Goal: Transaction & Acquisition: Purchase product/service

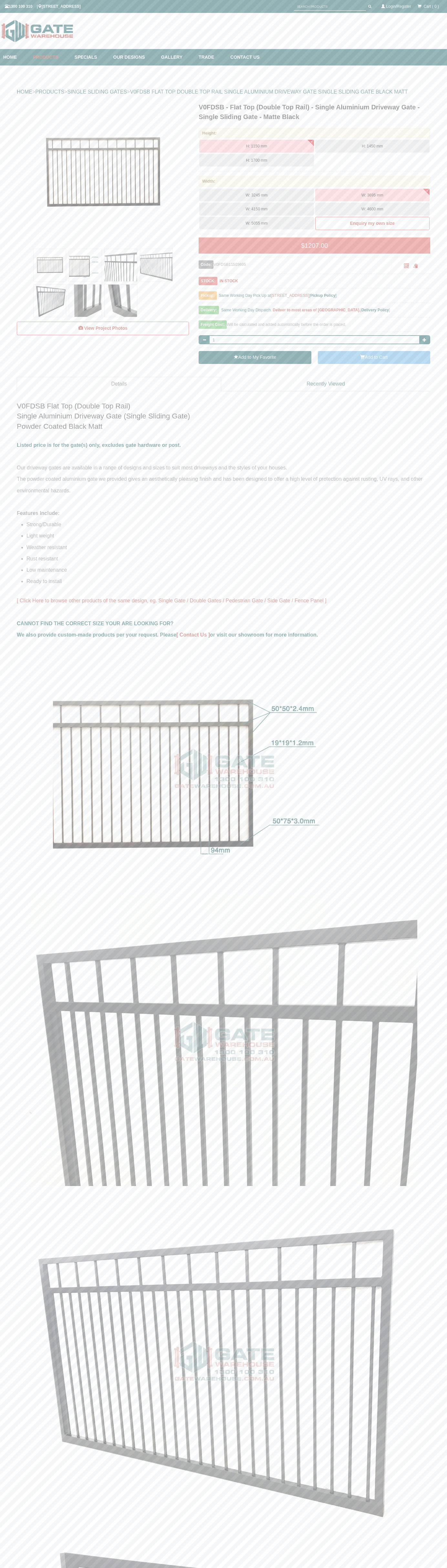
click at [374, 358] on button "Add to Cart" at bounding box center [374, 357] width 113 height 13
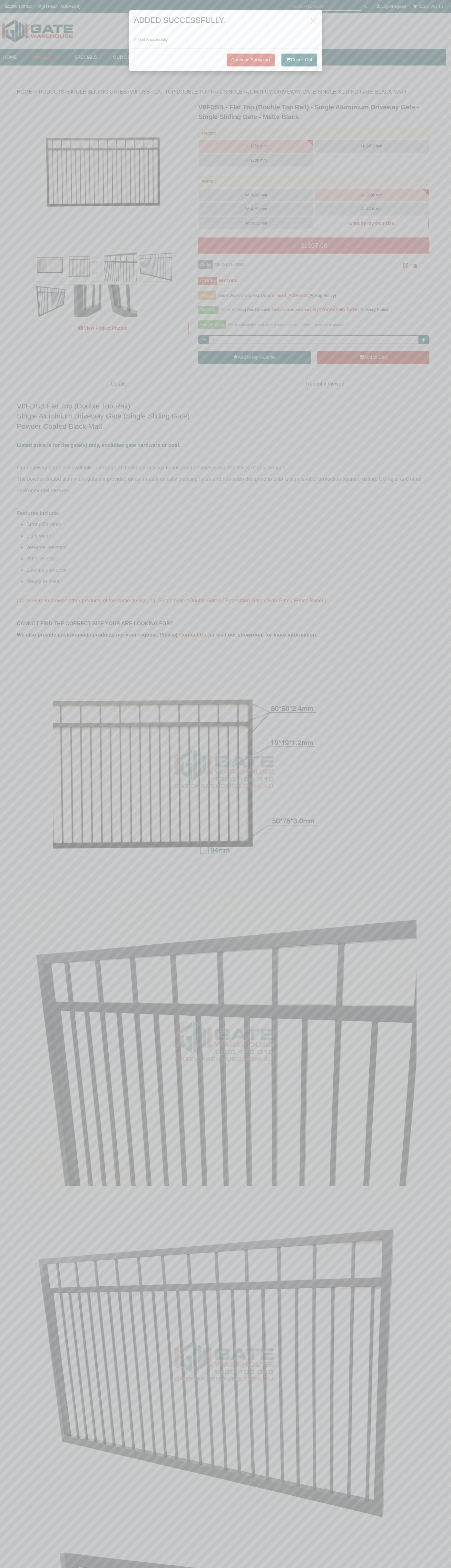
click at [299, 60] on button "Check Out" at bounding box center [299, 60] width 35 height 13
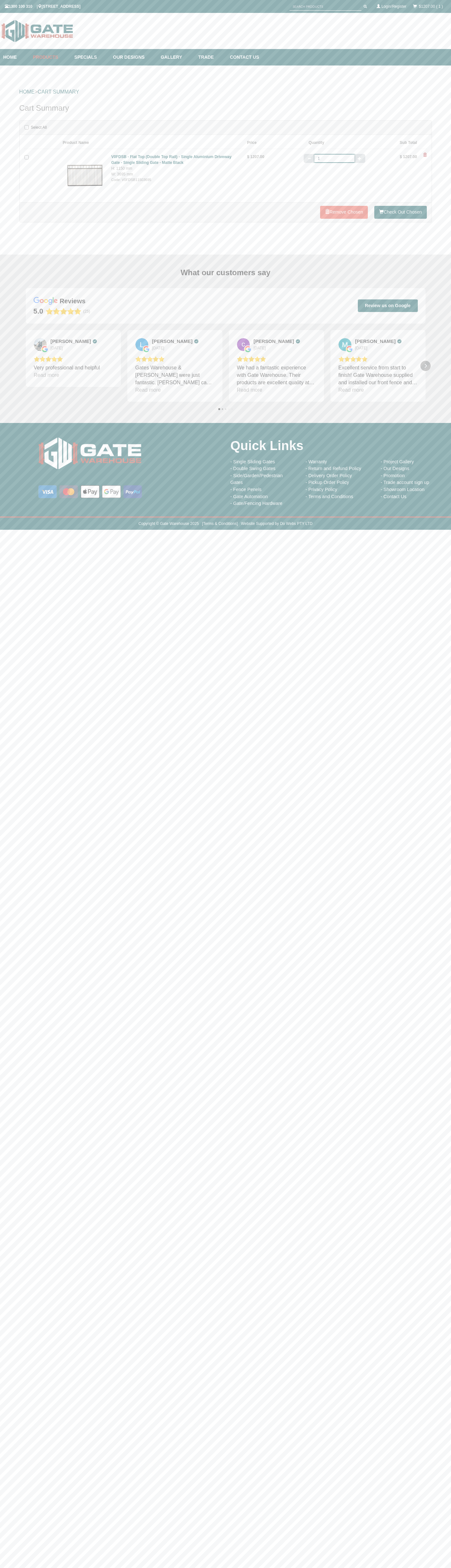
click at [426, 366] on icon "Next" at bounding box center [426, 366] width 5 height 5
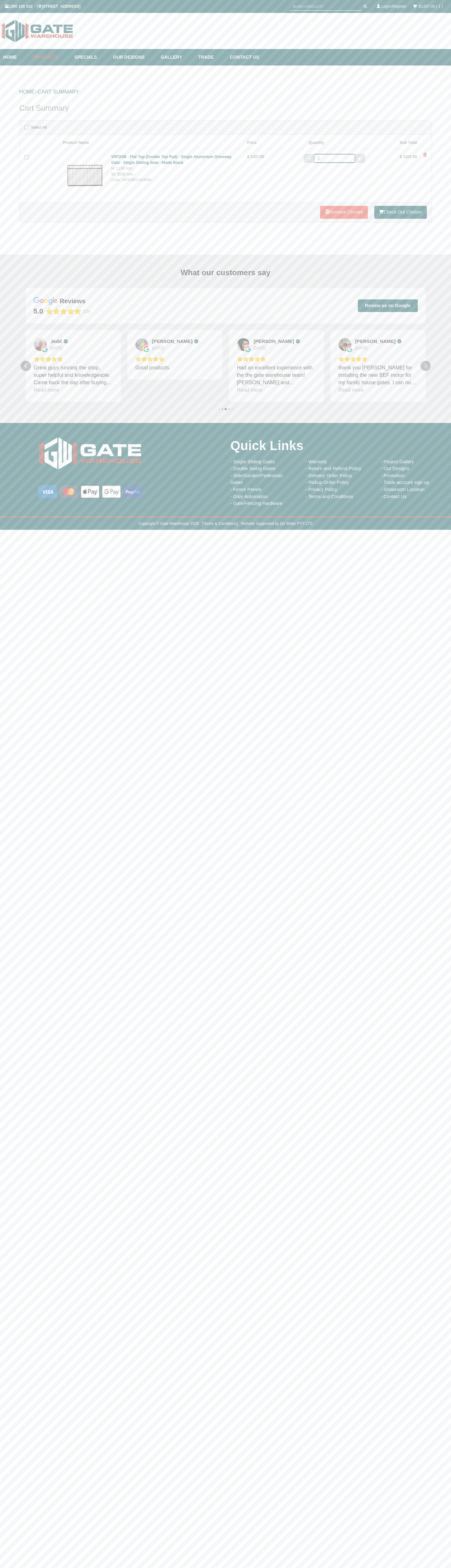
click at [426, 366] on icon "Next" at bounding box center [426, 366] width 5 height 5
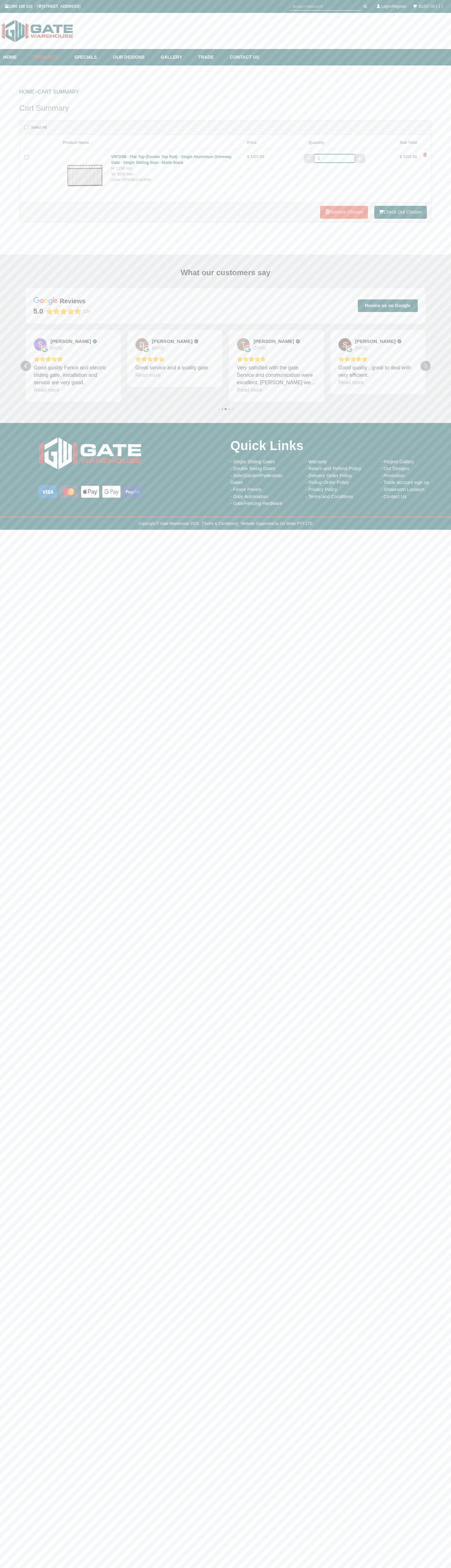
click at [426, 366] on icon "Next" at bounding box center [426, 366] width 5 height 5
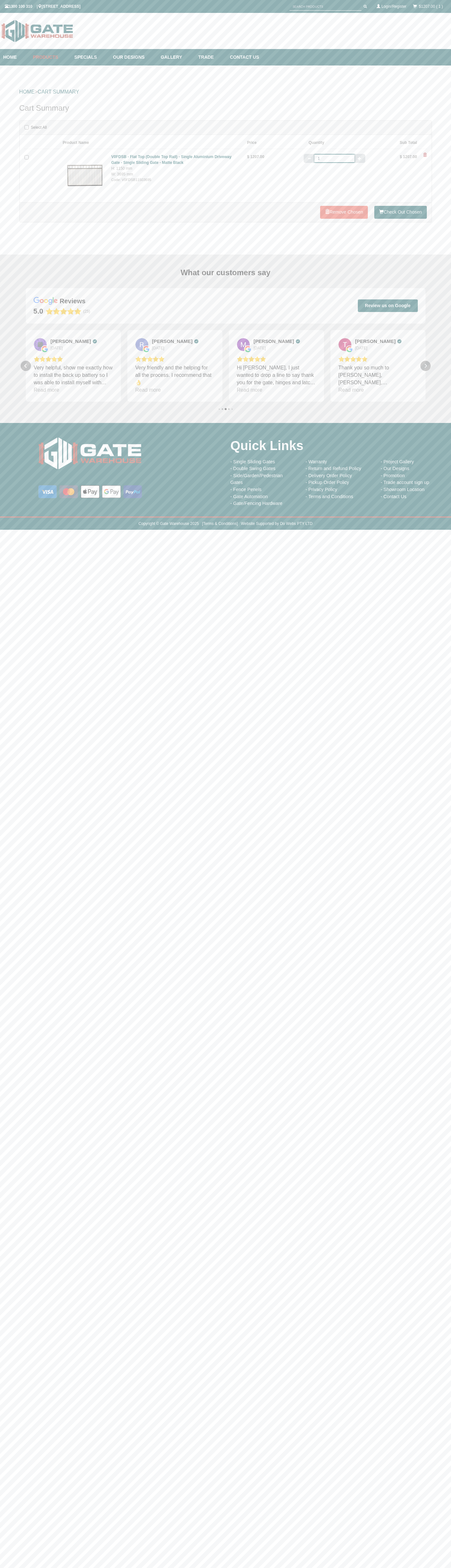
click at [426, 366] on icon "Next" at bounding box center [426, 366] width 5 height 5
